Goal: Information Seeking & Learning: Learn about a topic

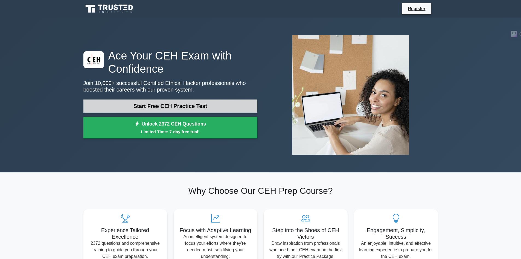
click at [190, 105] on link "Start Free CEH Practice Test" at bounding box center [170, 105] width 174 height 13
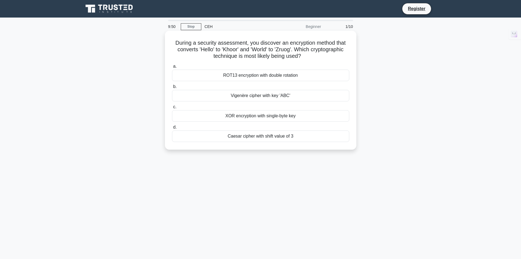
click at [297, 117] on div "XOR encryption with single-byte key" at bounding box center [260, 115] width 177 height 11
click at [172, 109] on input "c. XOR encryption with single-byte key" at bounding box center [172, 107] width 0 height 4
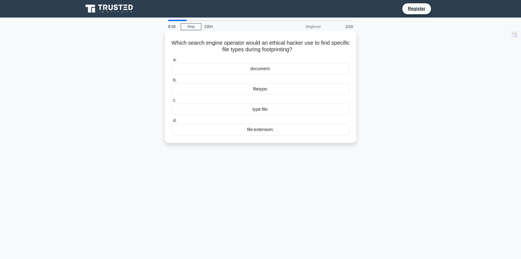
click at [318, 130] on div "file:extension:" at bounding box center [260, 129] width 177 height 11
click at [172, 122] on input "d. file:extension:" at bounding box center [172, 121] width 0 height 4
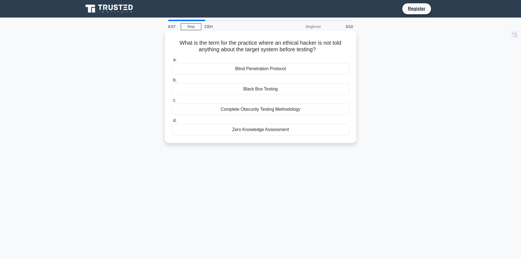
click at [282, 69] on div "Blind Penetration Protocol" at bounding box center [260, 68] width 177 height 11
click at [172, 62] on input "a. Blind Penetration Protocol" at bounding box center [172, 60] width 0 height 4
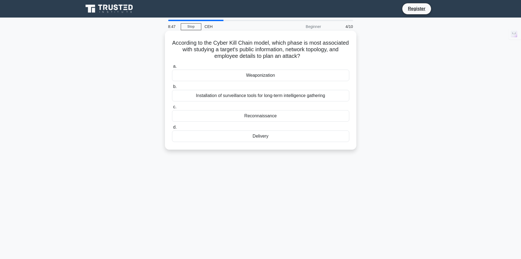
click at [322, 115] on div "Reconnaissance" at bounding box center [260, 115] width 177 height 11
click at [172, 109] on input "c. Reconnaissance" at bounding box center [172, 107] width 0 height 4
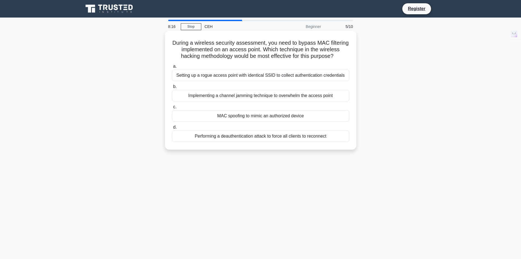
click at [328, 116] on div "MAC spoofing to mimic an authorized device" at bounding box center [260, 115] width 177 height 11
click at [172, 109] on input "c. MAC spoofing to mimic an authorized device" at bounding box center [172, 107] width 0 height 4
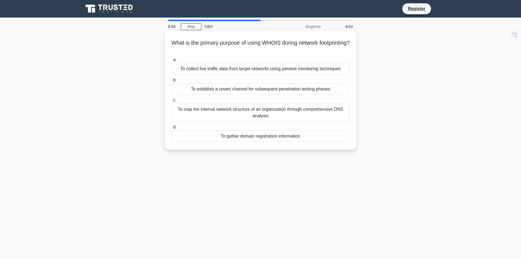
click at [330, 137] on div "To gather domain registration information" at bounding box center [260, 135] width 177 height 11
click at [172, 129] on input "d. To gather domain registration information" at bounding box center [172, 127] width 0 height 4
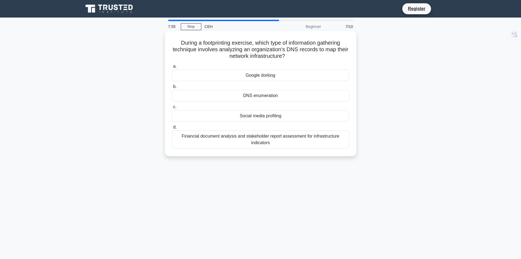
click at [343, 138] on div "Financial document analysis and stakeholder report assessment for infrastructur…" at bounding box center [260, 139] width 177 height 18
click at [172, 129] on input "d. Financial document analysis and stakeholder report assessment for infrastruc…" at bounding box center [172, 127] width 0 height 4
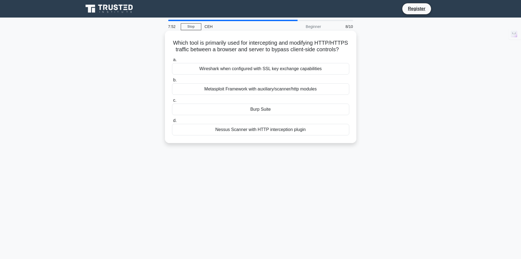
click at [339, 115] on div "Burp Suite" at bounding box center [260, 108] width 177 height 11
click at [172, 102] on input "c. Burp Suite" at bounding box center [172, 100] width 0 height 4
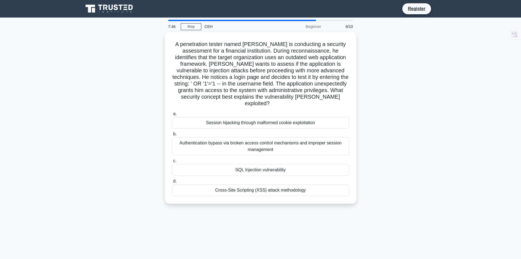
click at [293, 164] on div "SQL Injection vulnerability" at bounding box center [260, 169] width 177 height 11
click at [172, 160] on input "c. SQL Injection vulnerability" at bounding box center [172, 161] width 0 height 4
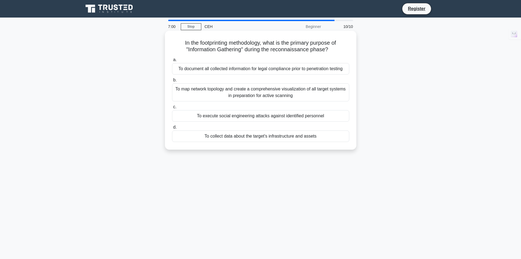
click at [272, 97] on div "To map network topology and create a comprehensive visualization of all target …" at bounding box center [260, 92] width 177 height 18
click at [172, 82] on input "b. To map network topology and create a comprehensive visualization of all targ…" at bounding box center [172, 80] width 0 height 4
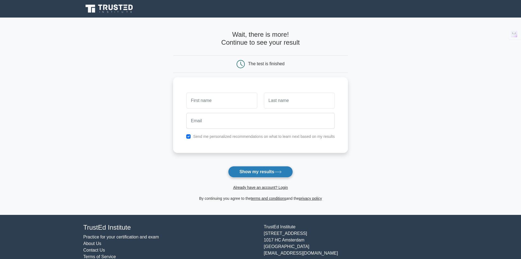
click at [277, 172] on icon at bounding box center [277, 171] width 7 height 3
